Goal: Information Seeking & Learning: Find specific fact

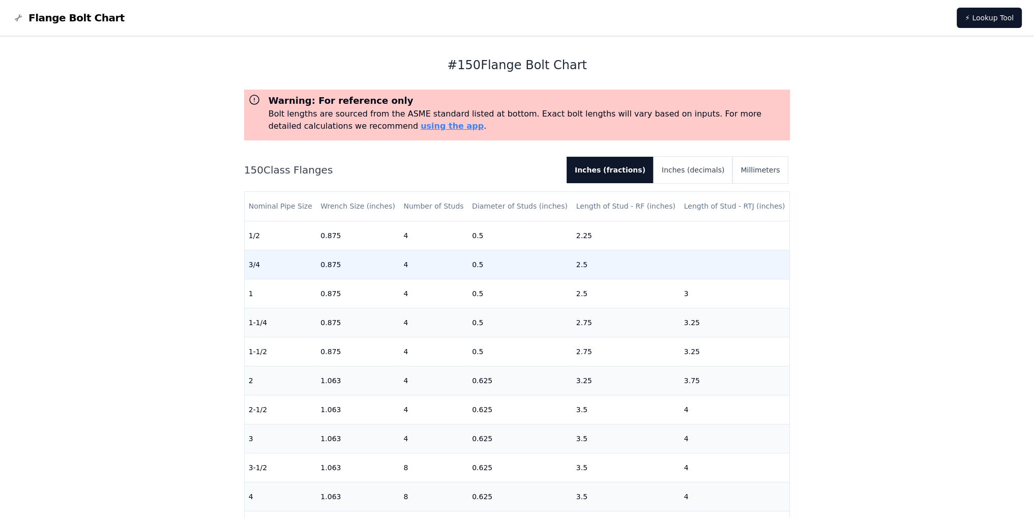
click at [270, 260] on td "3/4" at bounding box center [281, 264] width 72 height 29
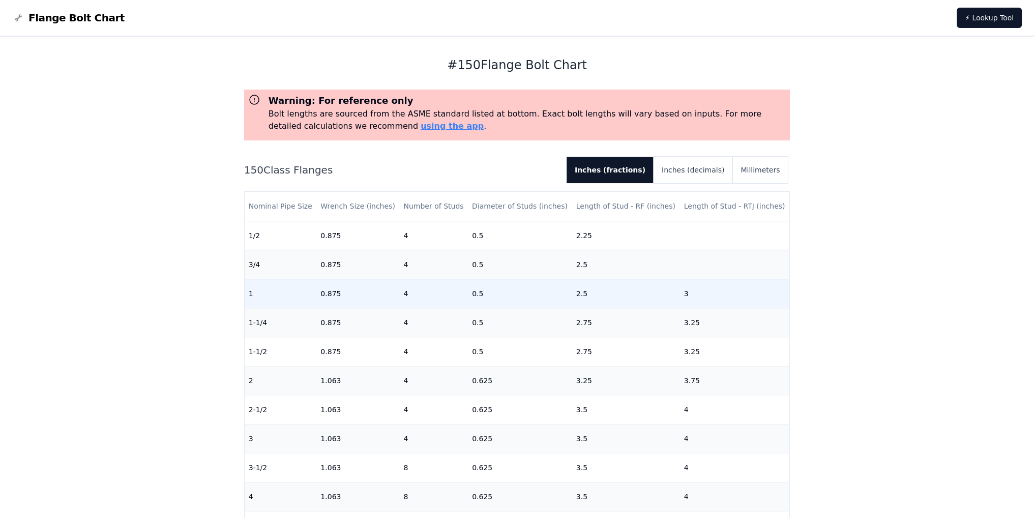
drag, startPoint x: 274, startPoint y: 291, endPoint x: 272, endPoint y: 314, distance: 22.5
click at [274, 292] on td "1" at bounding box center [281, 293] width 72 height 29
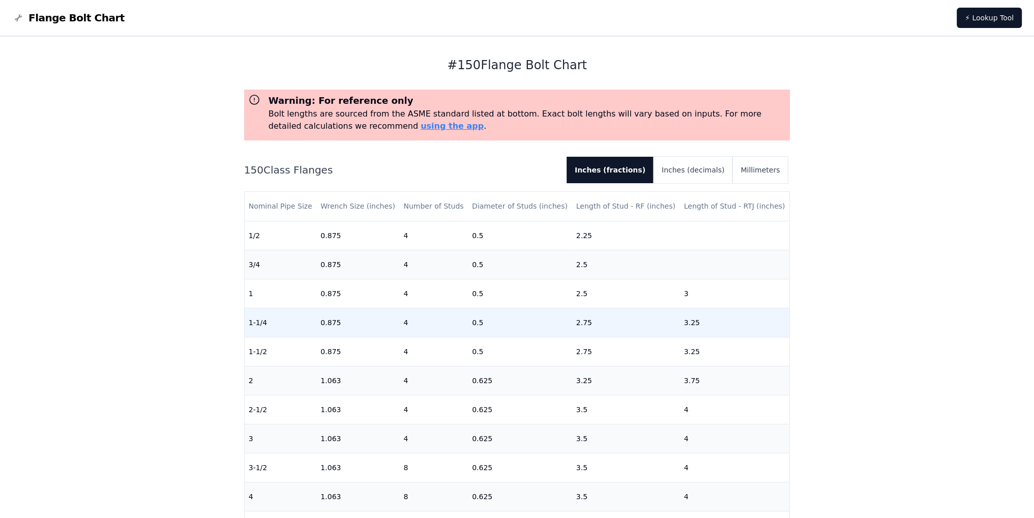
click at [272, 314] on td "1-1/4" at bounding box center [281, 322] width 72 height 29
click at [273, 314] on td "1-1/4" at bounding box center [281, 322] width 72 height 29
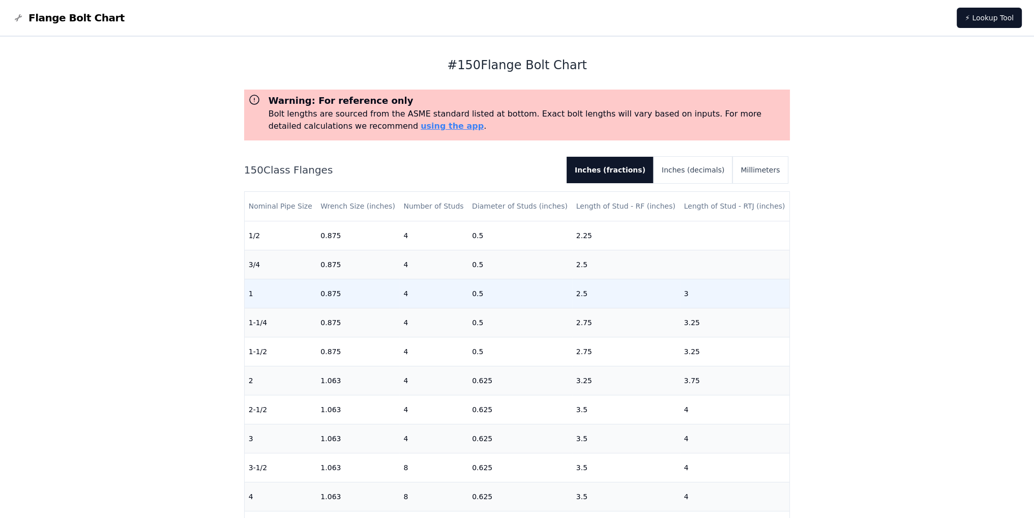
click at [258, 296] on td "1" at bounding box center [281, 293] width 72 height 29
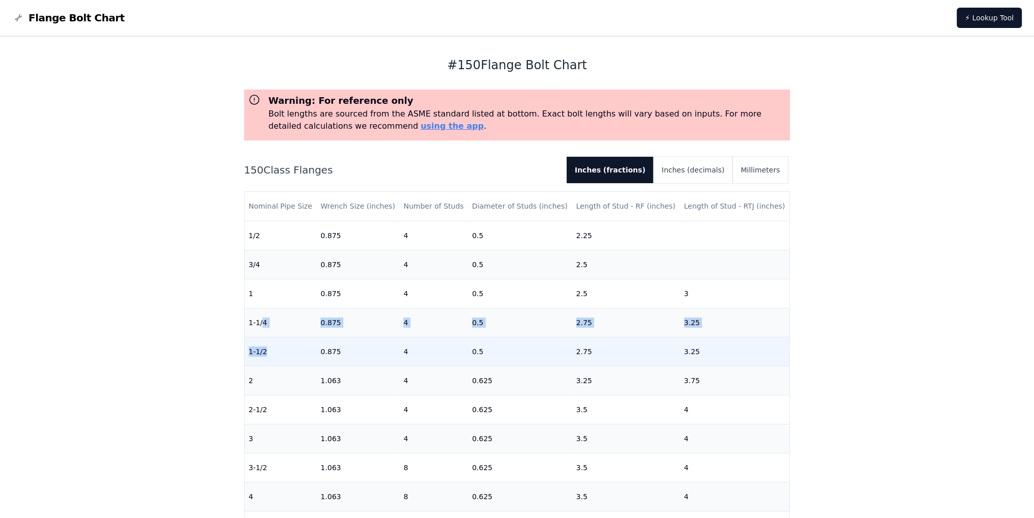
drag, startPoint x: 269, startPoint y: 349, endPoint x: 271, endPoint y: 360, distance: 10.9
click at [270, 356] on tbody "1/2 0.875 4 0.5 2.25 [DATE] 0.875 4 0.5 2.5 1 0.875 4 0.5 2.5 3 1-1/4 0.875 4 0…" at bounding box center [517, 525] width 545 height 609
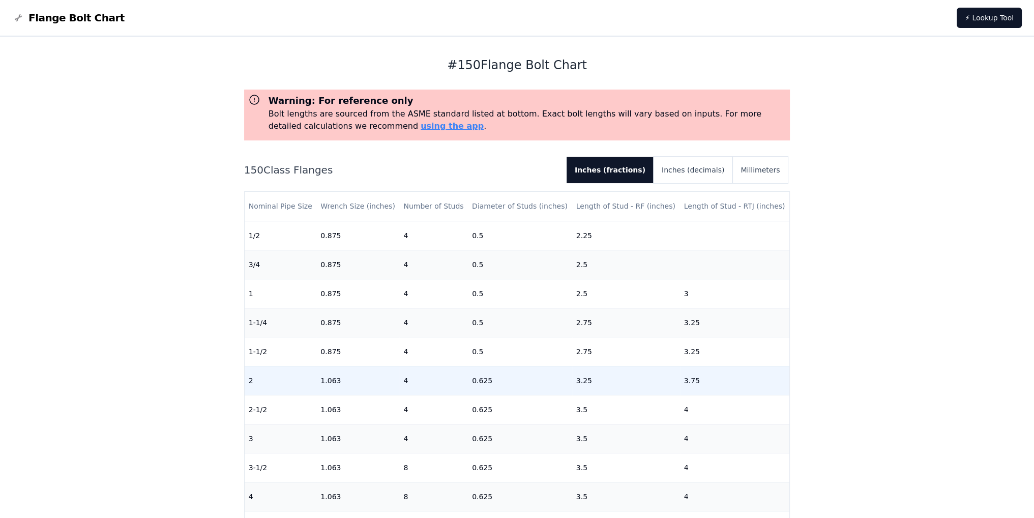
click at [272, 370] on td "2" at bounding box center [281, 380] width 72 height 29
click at [273, 371] on td "2" at bounding box center [281, 380] width 72 height 29
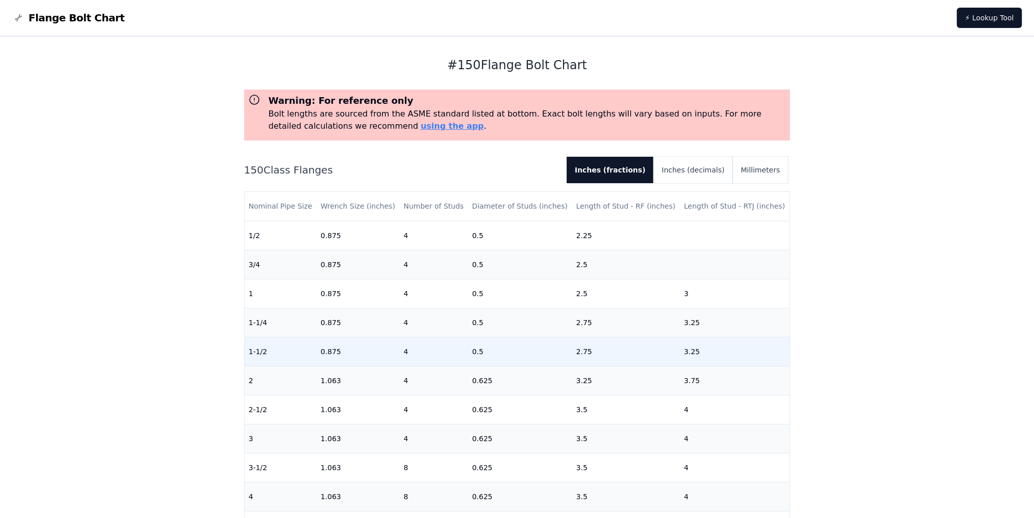
drag, startPoint x: 262, startPoint y: 346, endPoint x: 262, endPoint y: 339, distance: 6.6
